Goal: Task Accomplishment & Management: Manage account settings

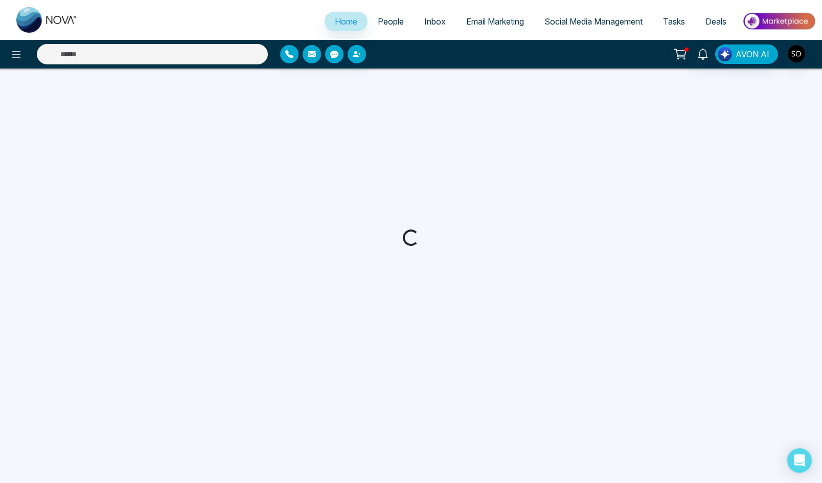
select select "*"
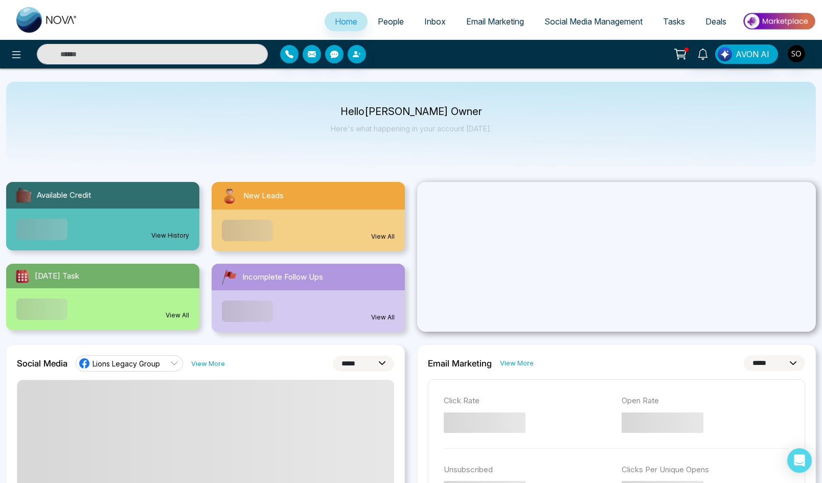
click at [174, 50] on input "text" at bounding box center [152, 54] width 231 height 20
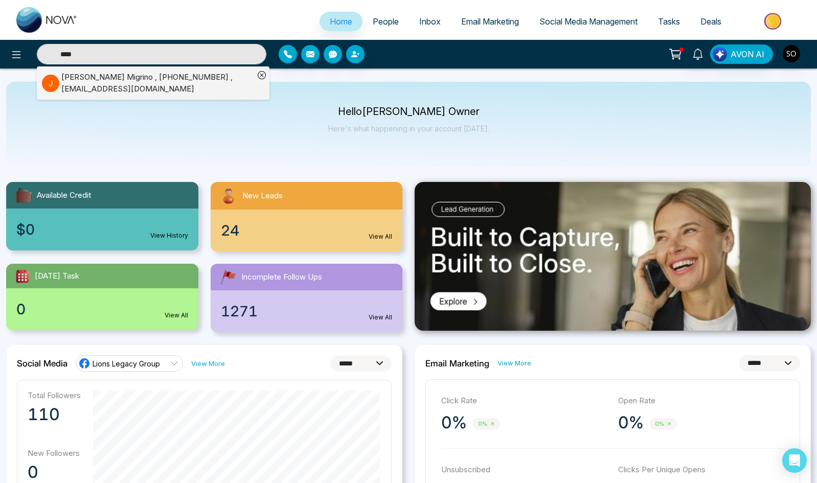
type input "****"
click at [58, 78] on div "J" at bounding box center [51, 83] width 19 height 17
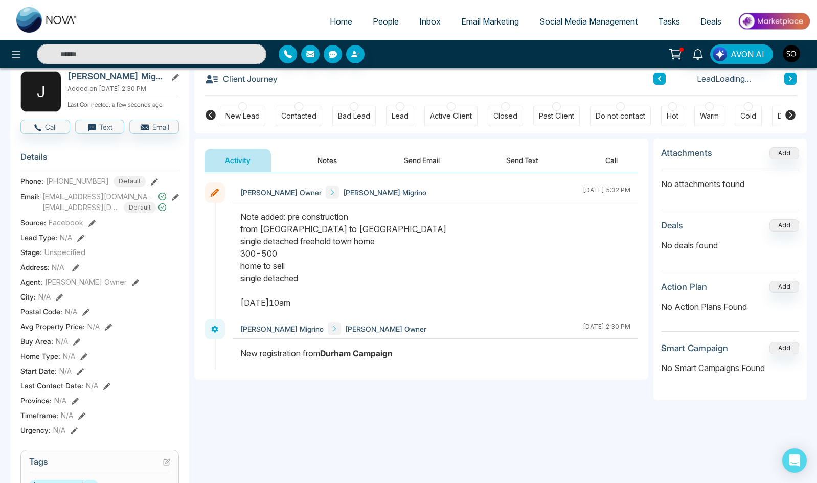
scroll to position [68, 0]
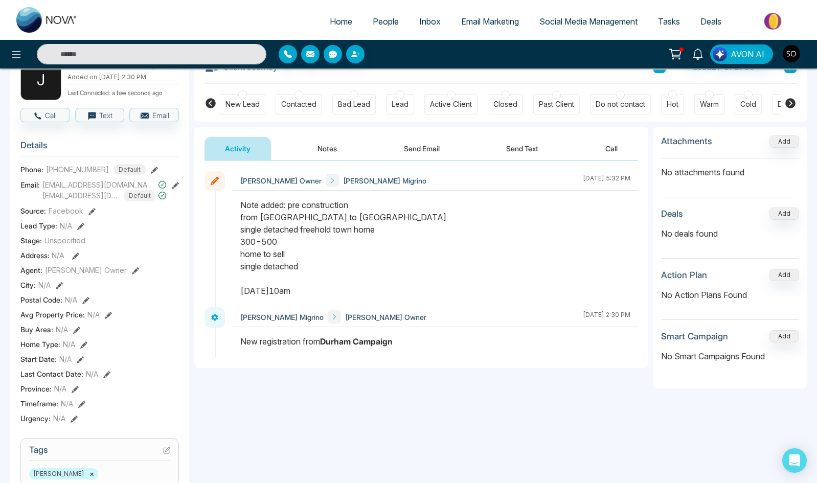
click at [132, 274] on icon at bounding box center [135, 270] width 7 height 7
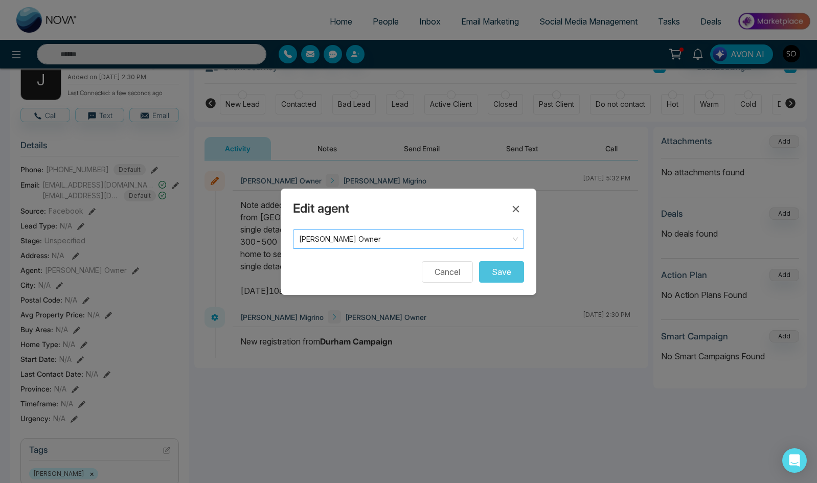
click at [421, 233] on span "[PERSON_NAME] Owner" at bounding box center [408, 239] width 219 height 14
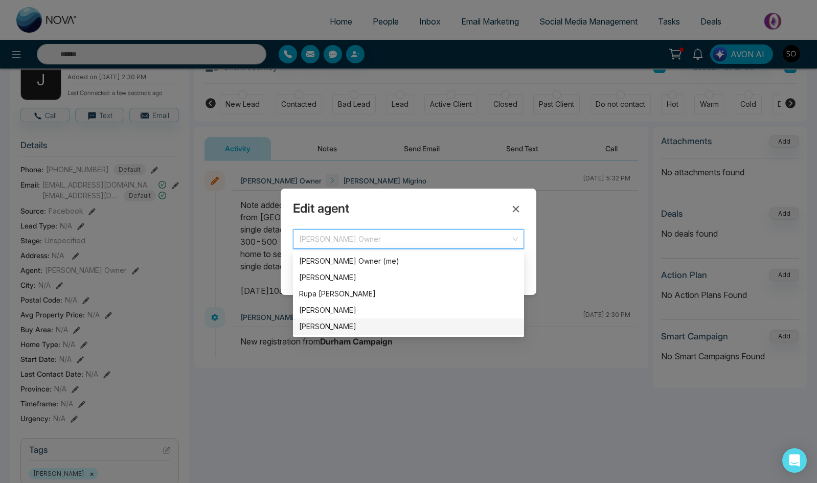
click at [334, 326] on div "[PERSON_NAME]" at bounding box center [408, 326] width 219 height 11
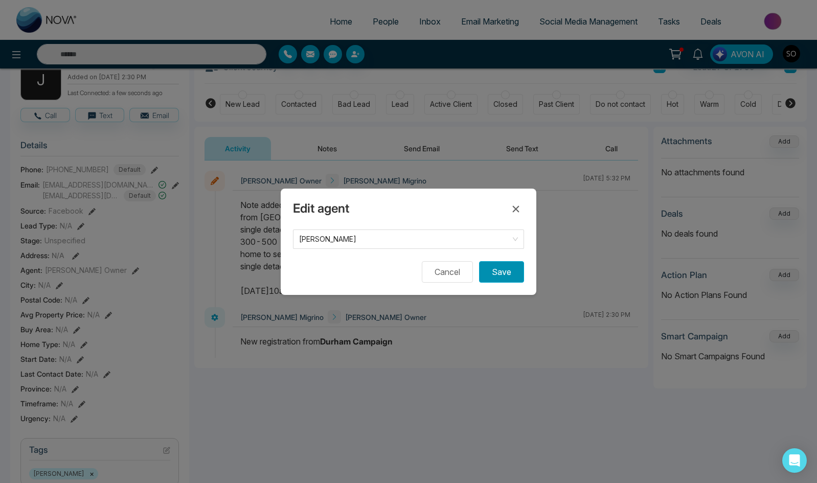
click at [496, 273] on button "Save" at bounding box center [501, 271] width 45 height 21
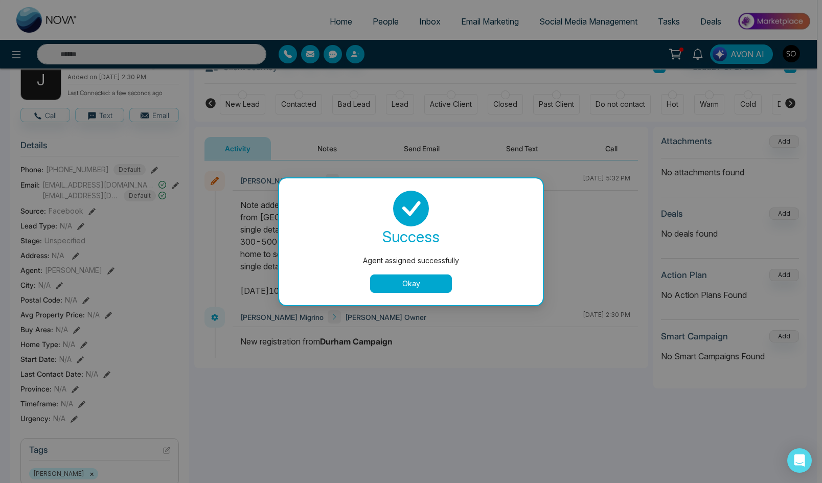
click at [430, 276] on button "Okay" at bounding box center [411, 283] width 82 height 18
